Goal: Check status: Check status

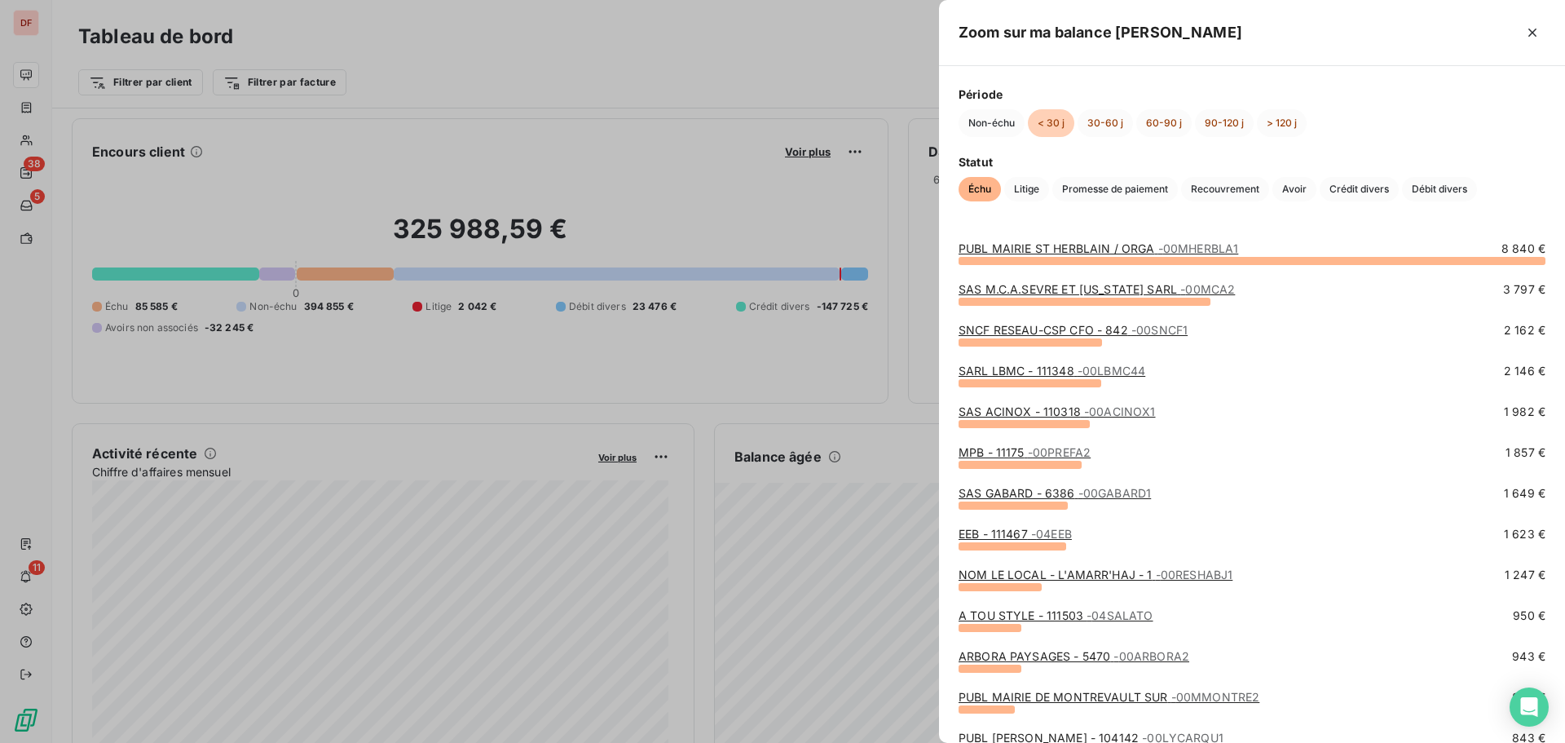
scroll to position [164, 0]
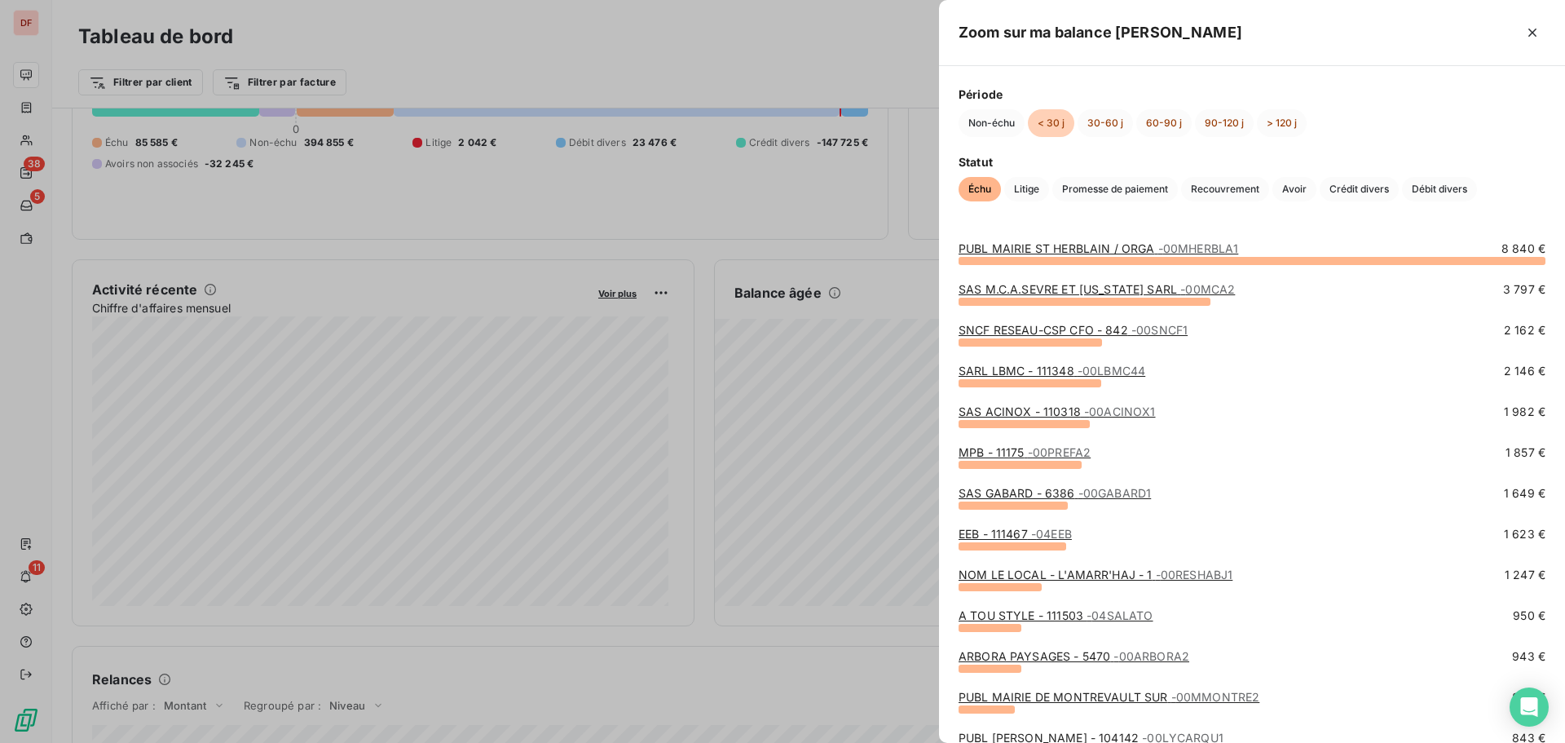
click at [13, 109] on div at bounding box center [782, 371] width 1565 height 743
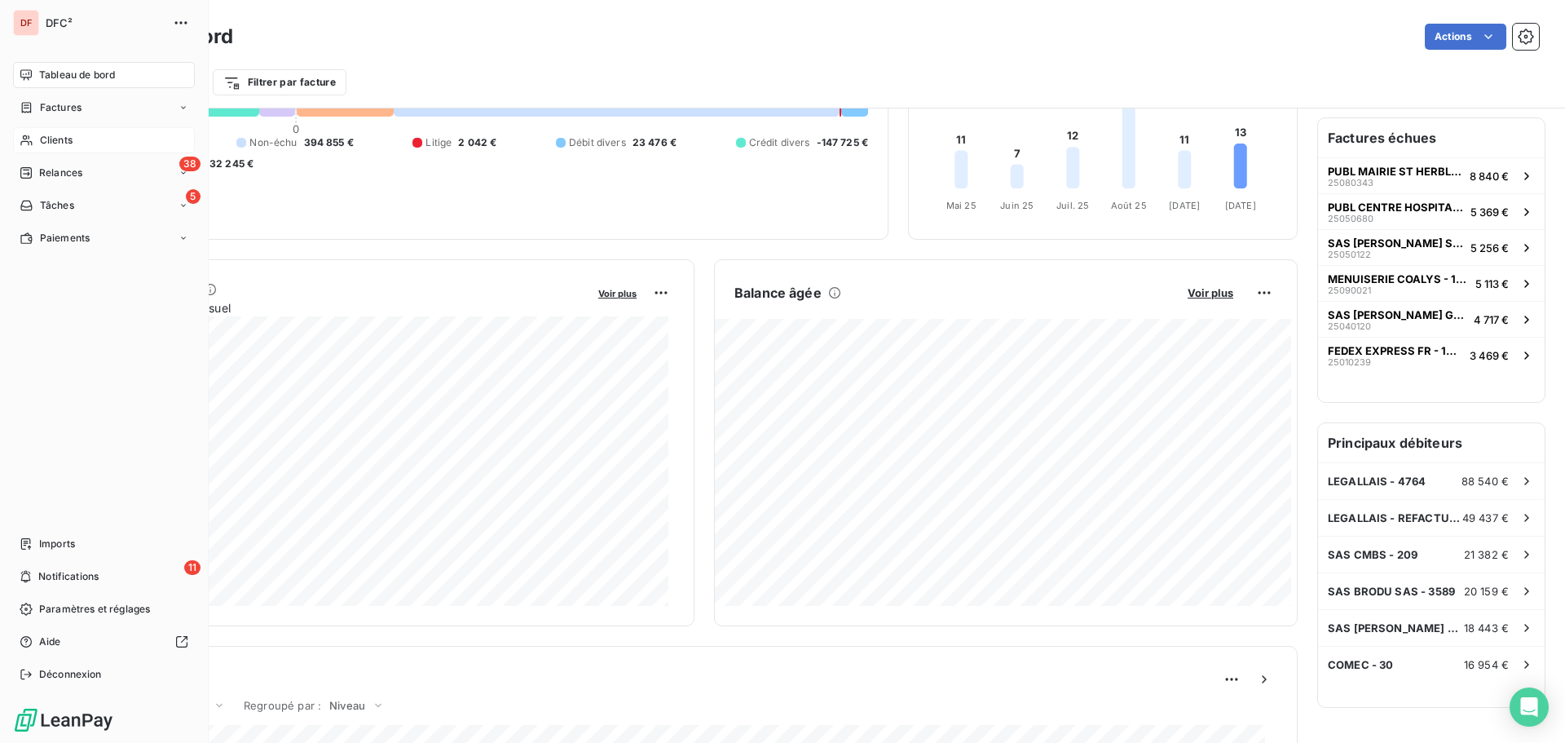
click at [25, 138] on icon at bounding box center [27, 140] width 14 height 13
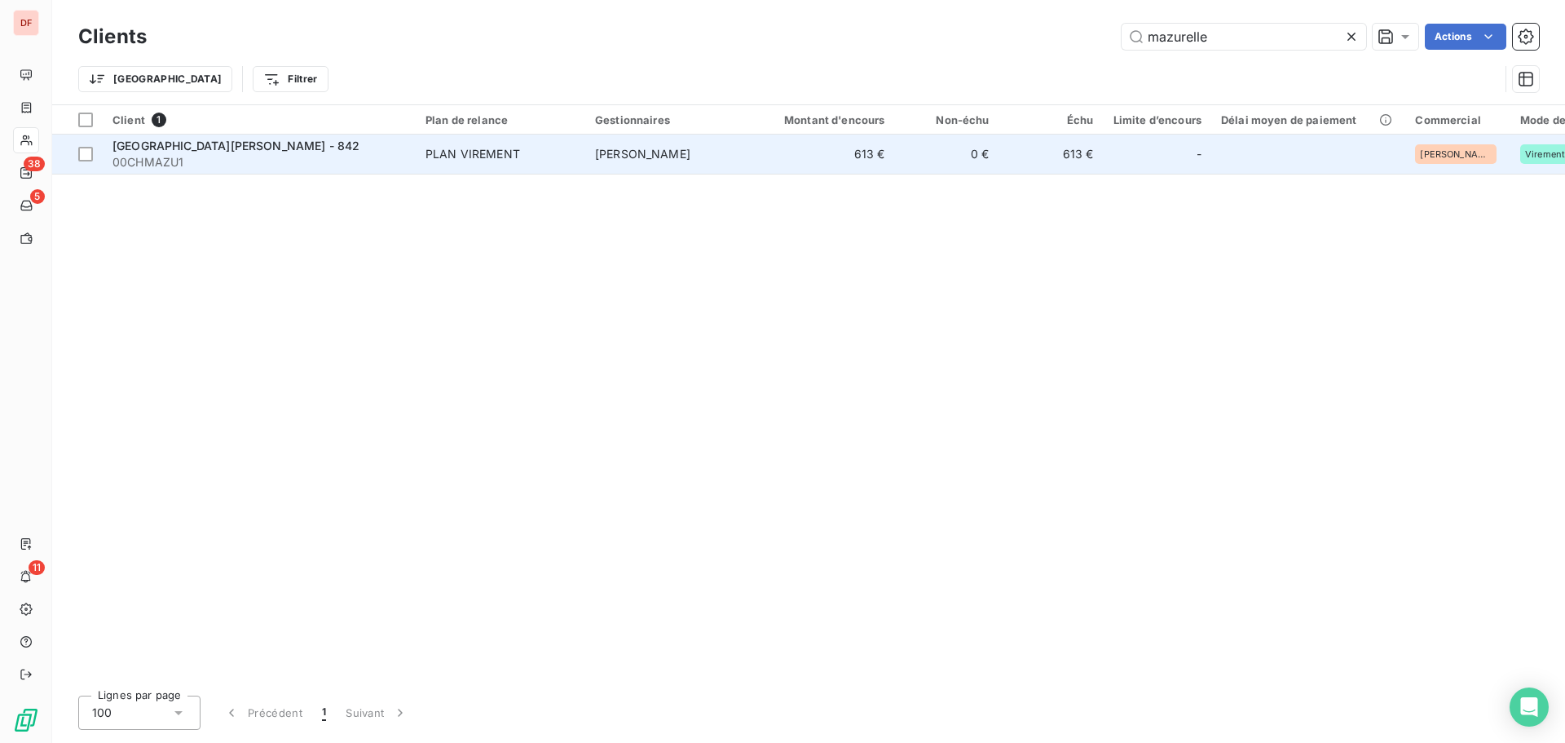
type input "mazurelle"
click at [752, 165] on td "[PERSON_NAME]" at bounding box center [670, 154] width 170 height 39
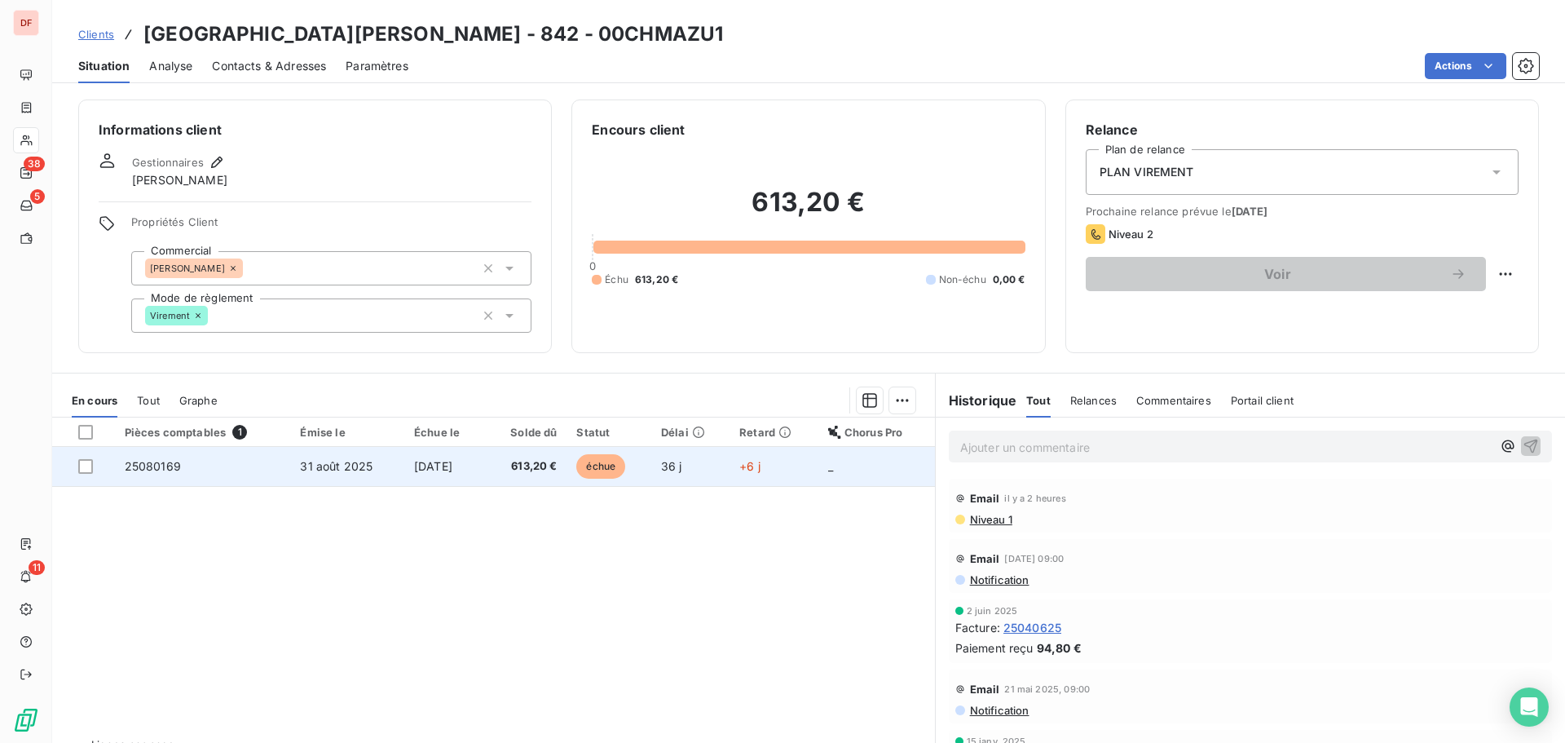
click at [427, 466] on span "[DATE]" at bounding box center [433, 466] width 38 height 14
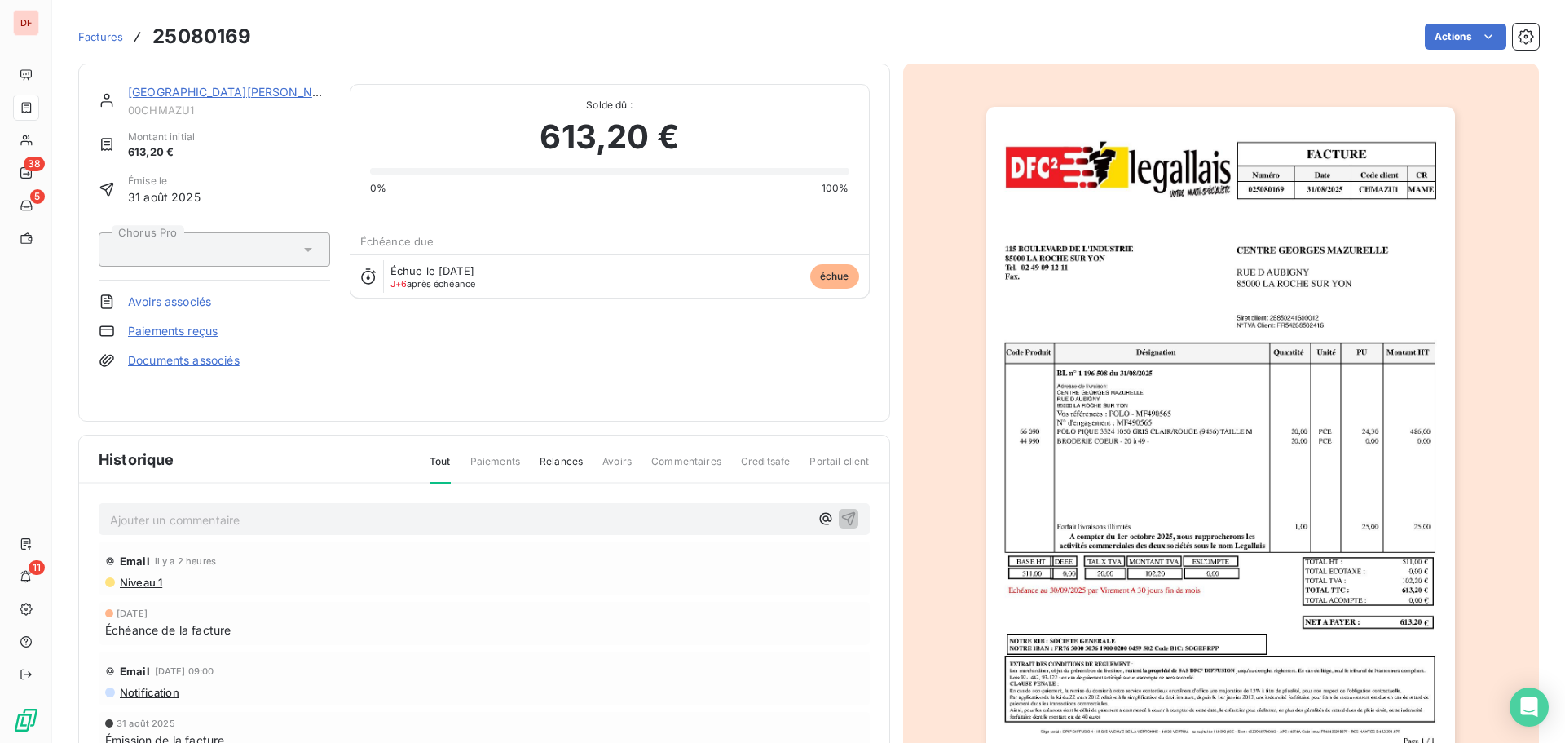
click at [1179, 263] on img "button" at bounding box center [1220, 439] width 469 height 664
